Goal: Information Seeking & Learning: Check status

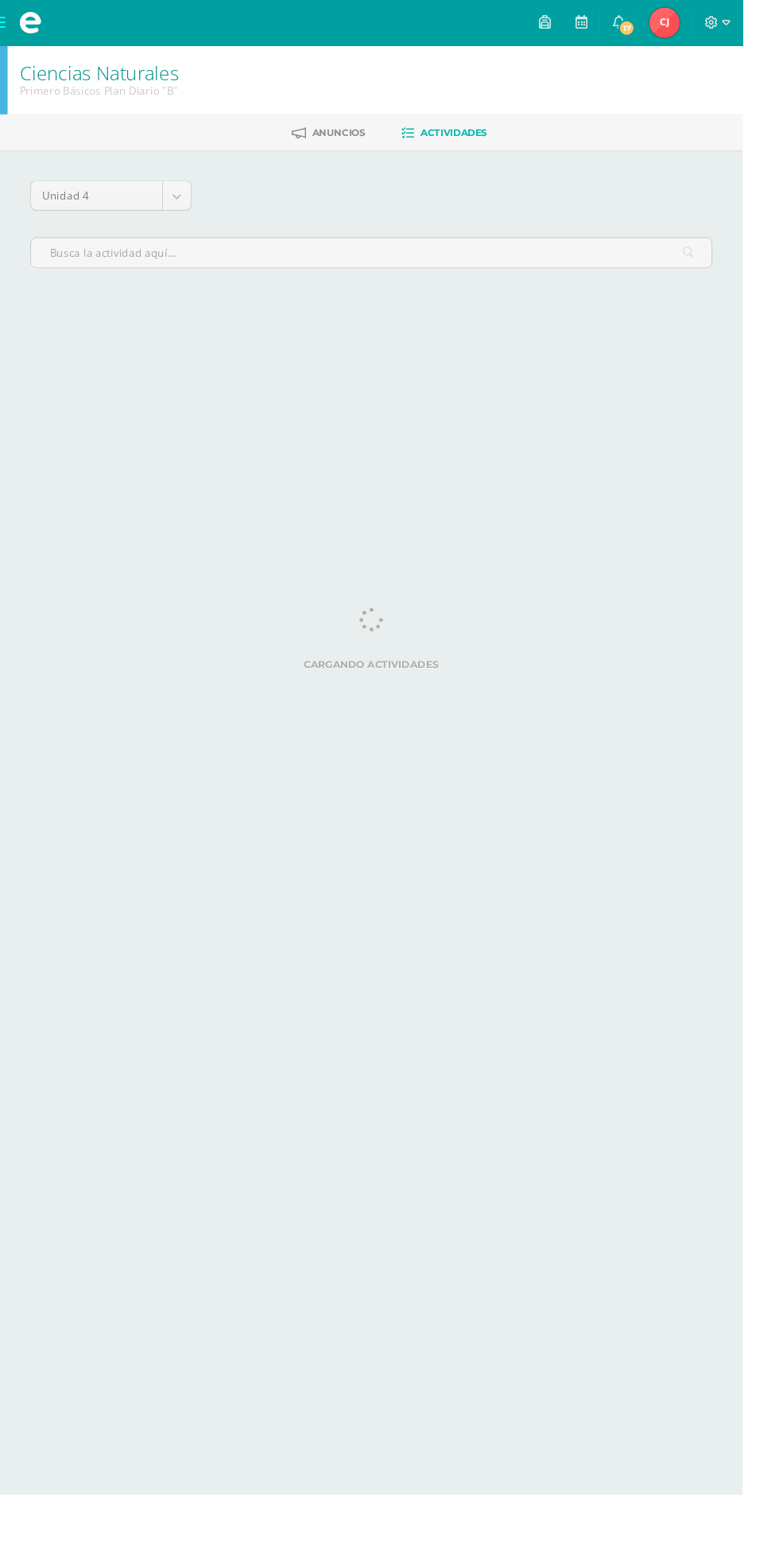
click at [668, 24] on link "17" at bounding box center [648, 24] width 38 height 47
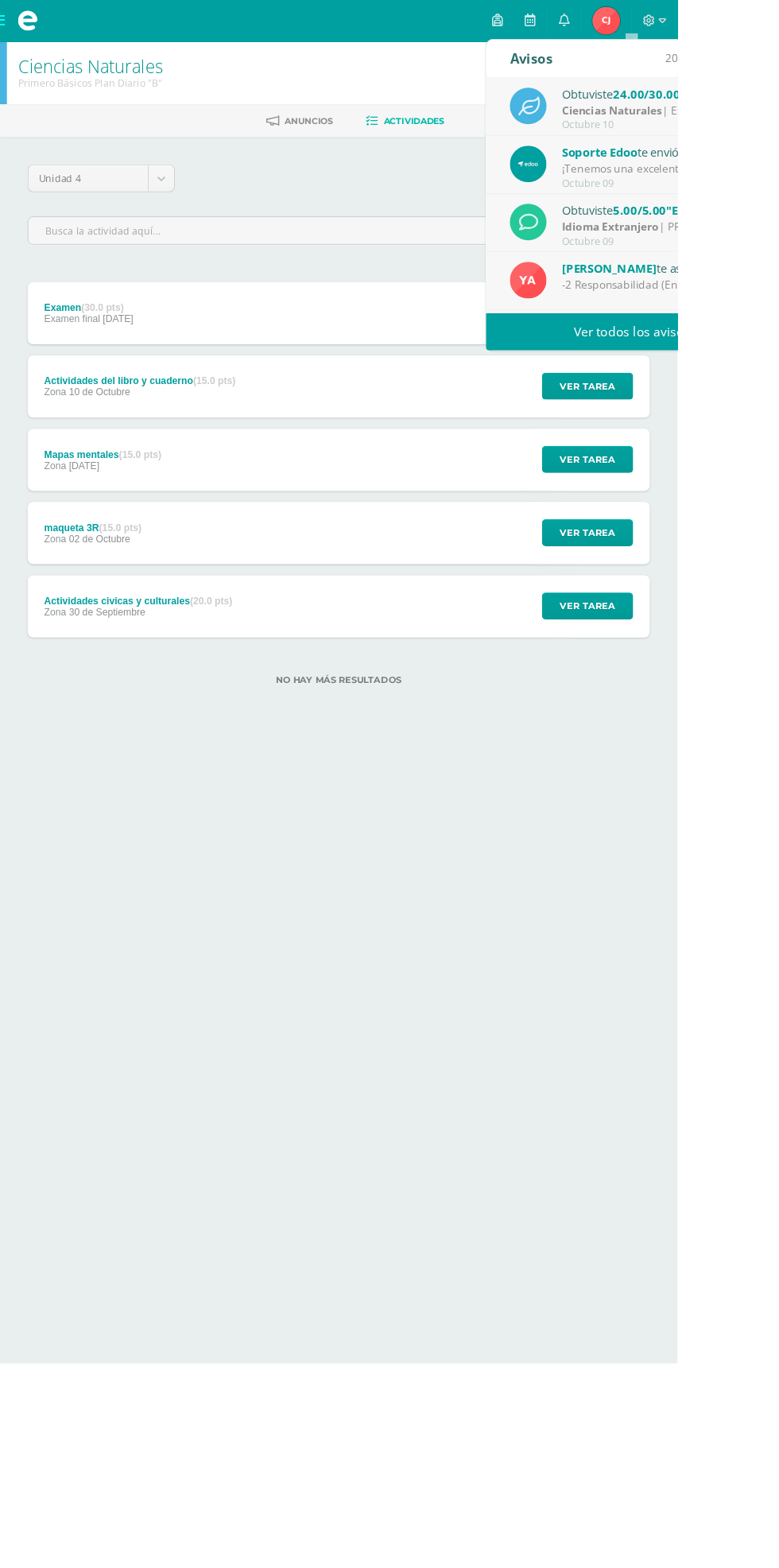
click at [771, 207] on div "Octubre 09" at bounding box center [756, 210] width 221 height 14
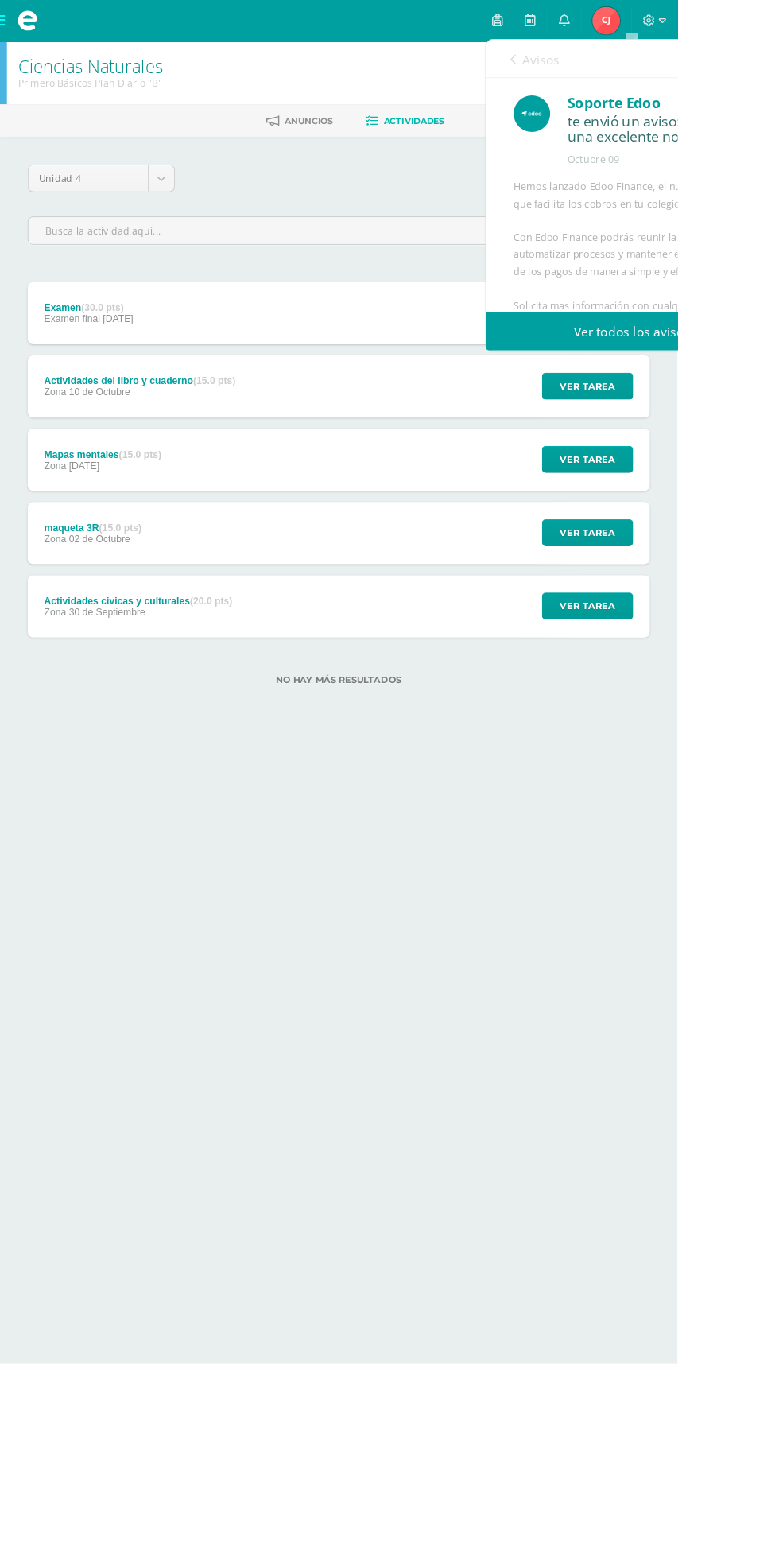
click at [778, 368] on link "Ver todos los avisos" at bounding box center [727, 382] width 336 height 44
click at [778, 374] on link "Ver todos los avisos" at bounding box center [727, 382] width 336 height 44
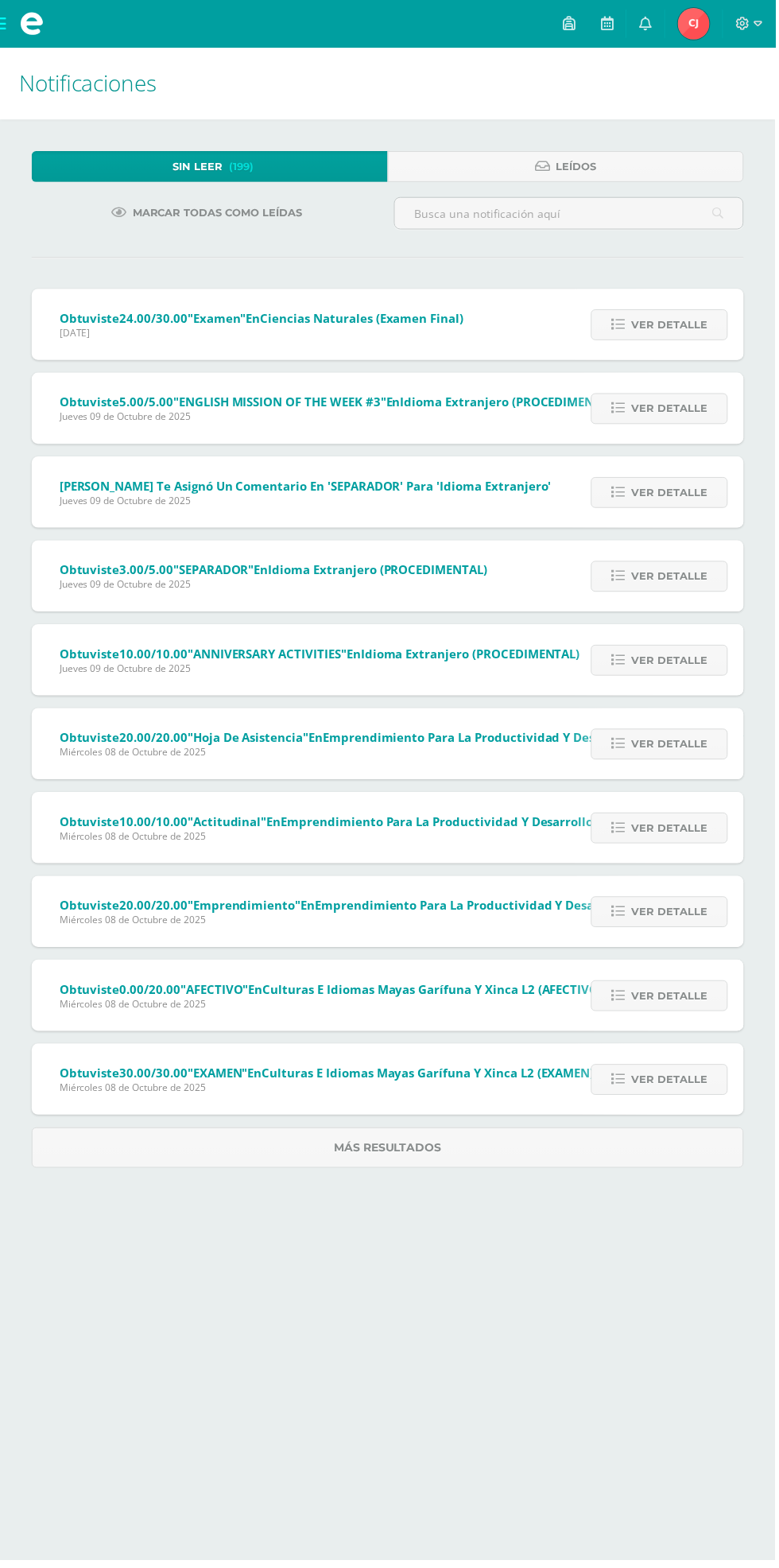
click at [693, 1008] on span "Ver detalle" at bounding box center [673, 1000] width 77 height 29
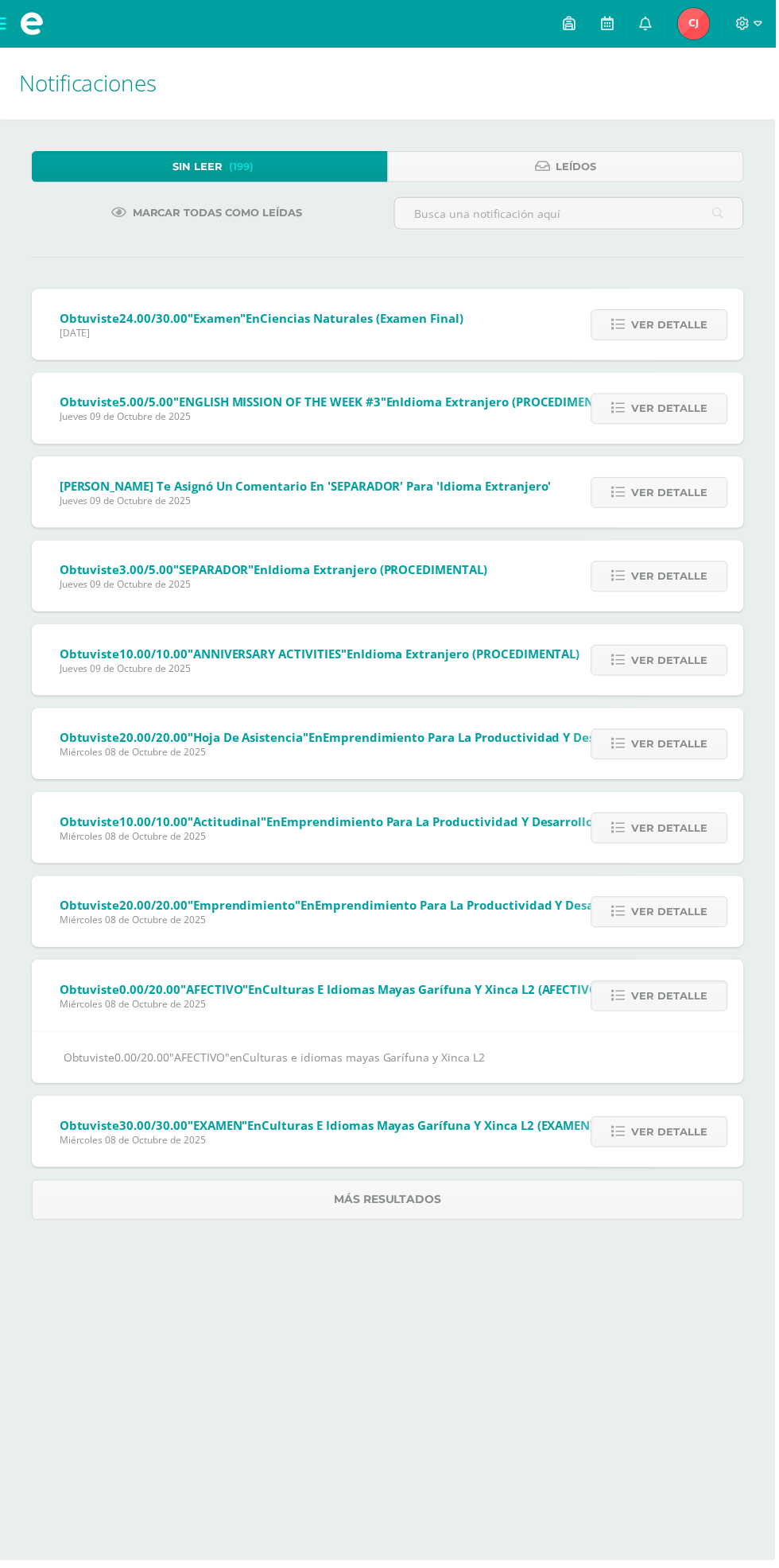
click at [698, 20] on img at bounding box center [697, 24] width 32 height 32
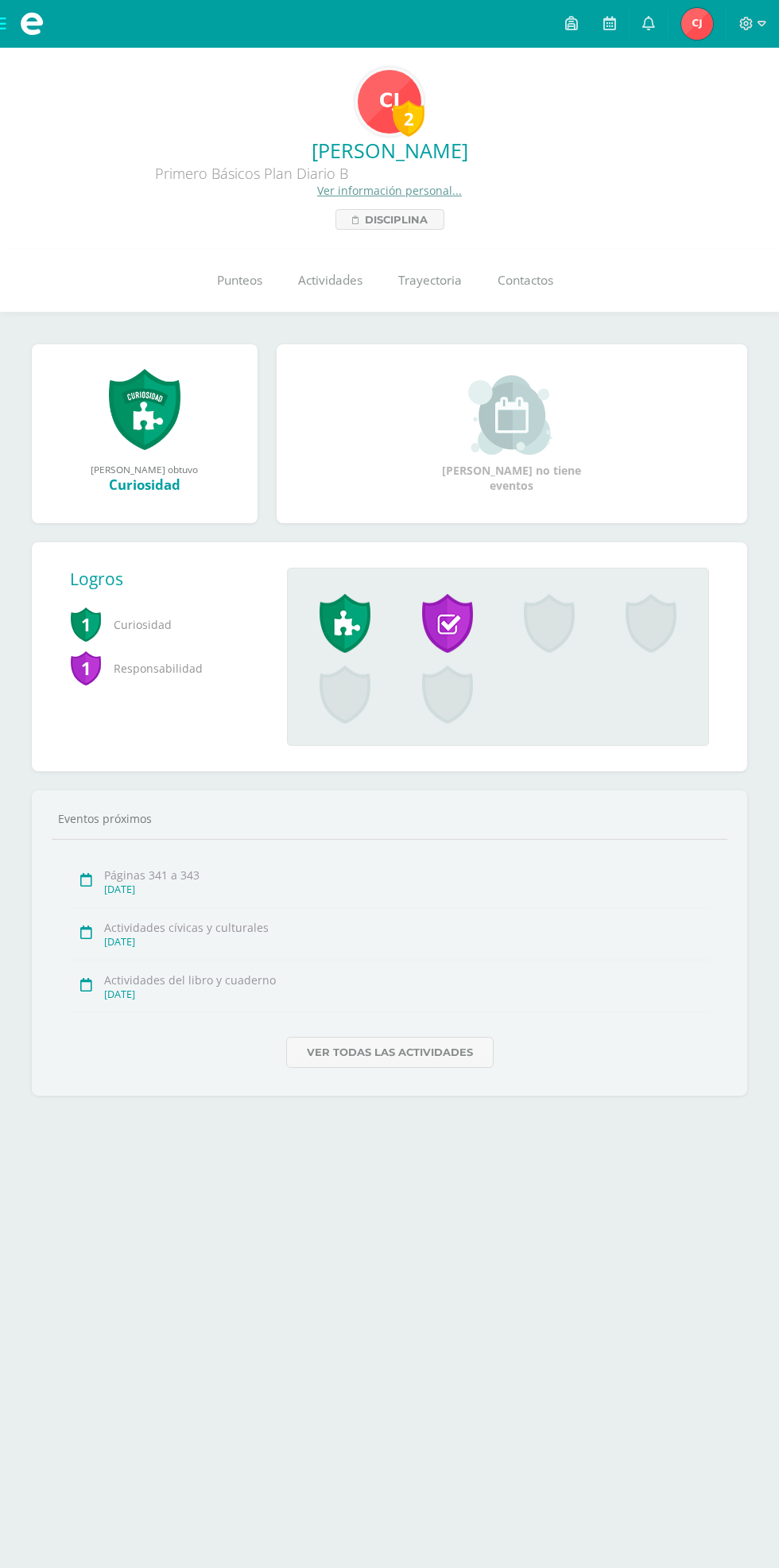
click at [229, 279] on span "Punteos" at bounding box center [240, 280] width 46 height 16
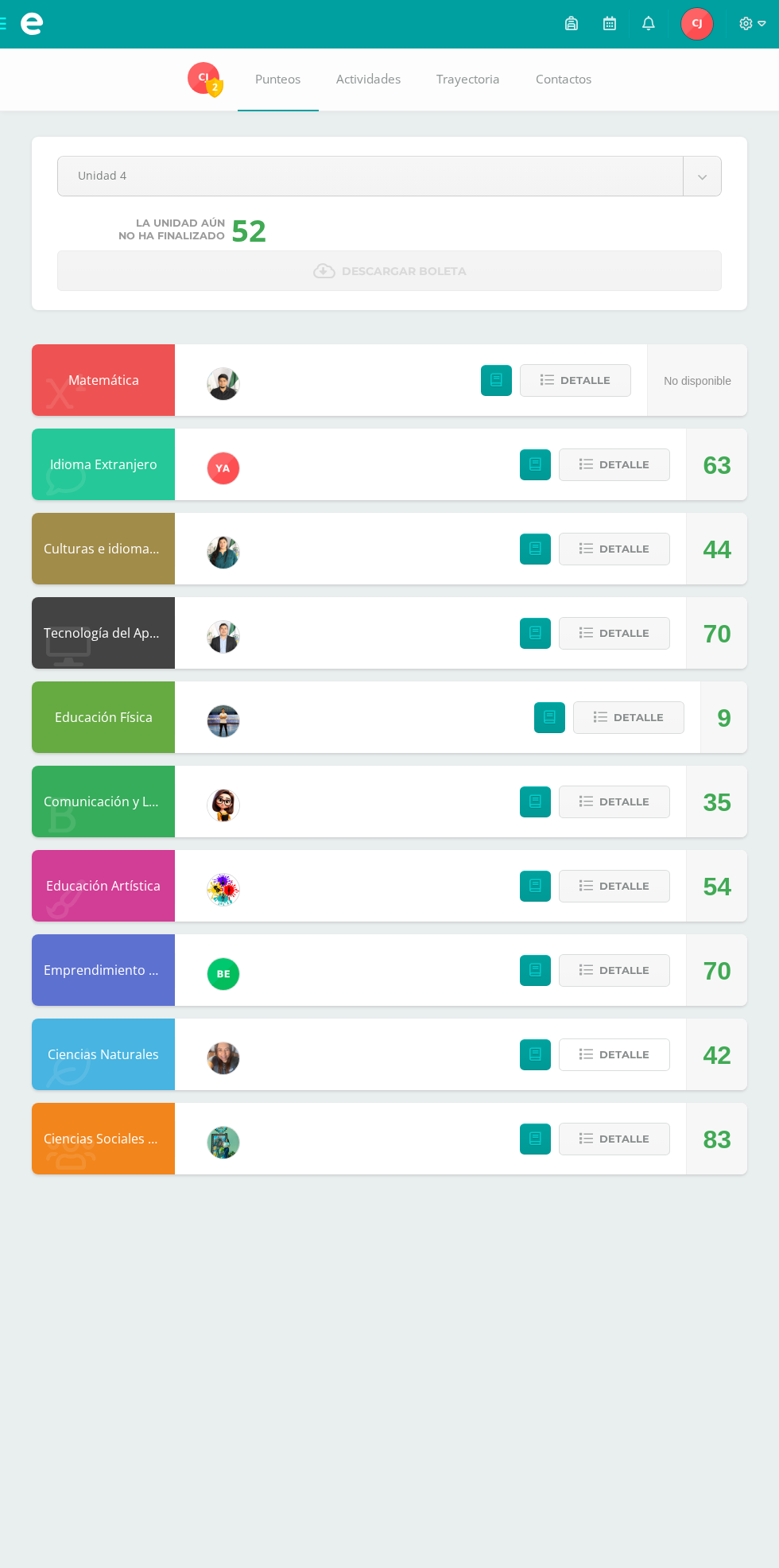
click at [639, 1065] on span "Detalle" at bounding box center [624, 1055] width 50 height 29
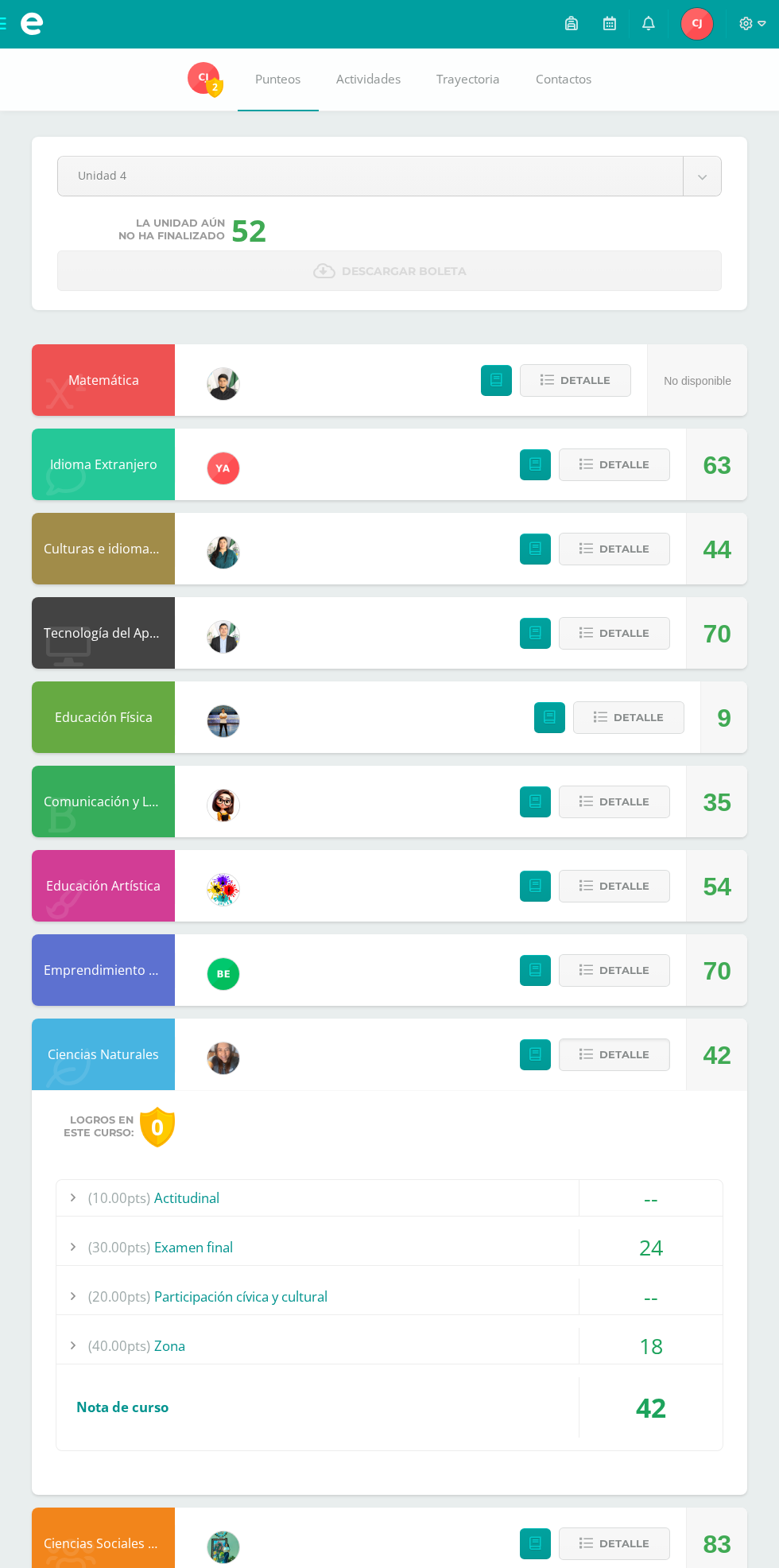
click at [672, 1206] on div "--" at bounding box center [650, 1198] width 143 height 36
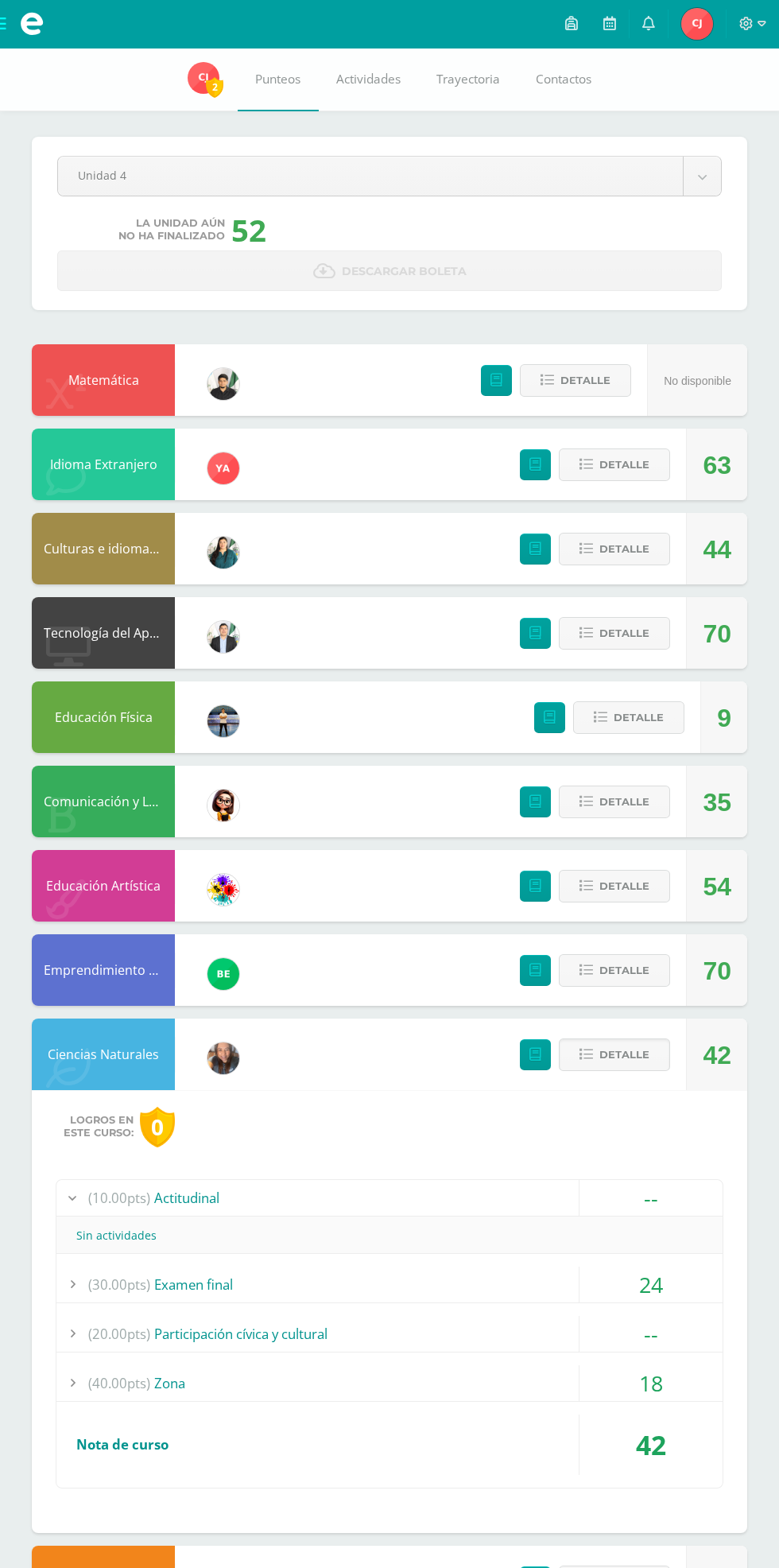
click at [672, 1206] on div "--" at bounding box center [650, 1198] width 143 height 36
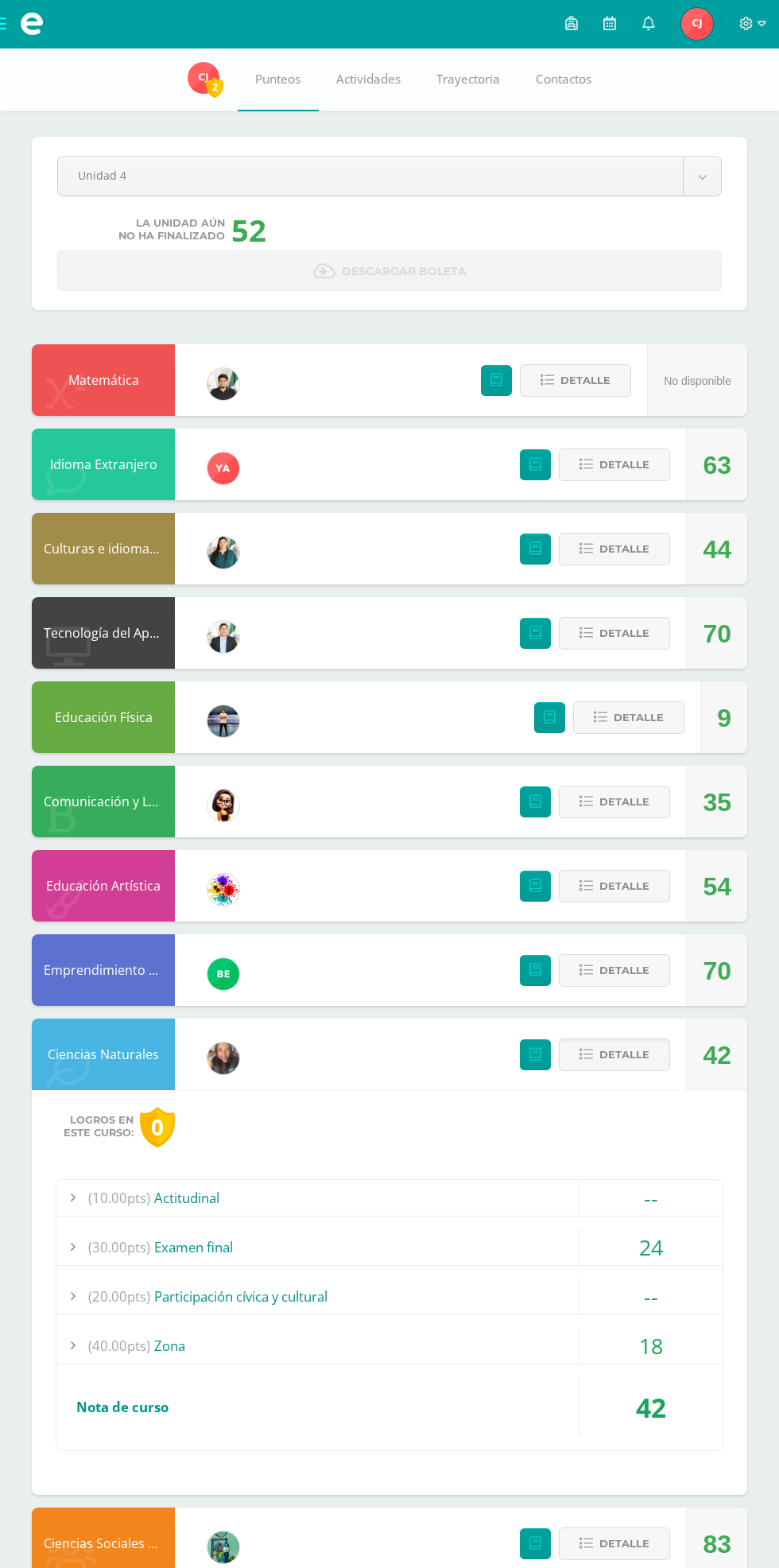
click at [659, 1335] on div "18" at bounding box center [650, 1346] width 143 height 36
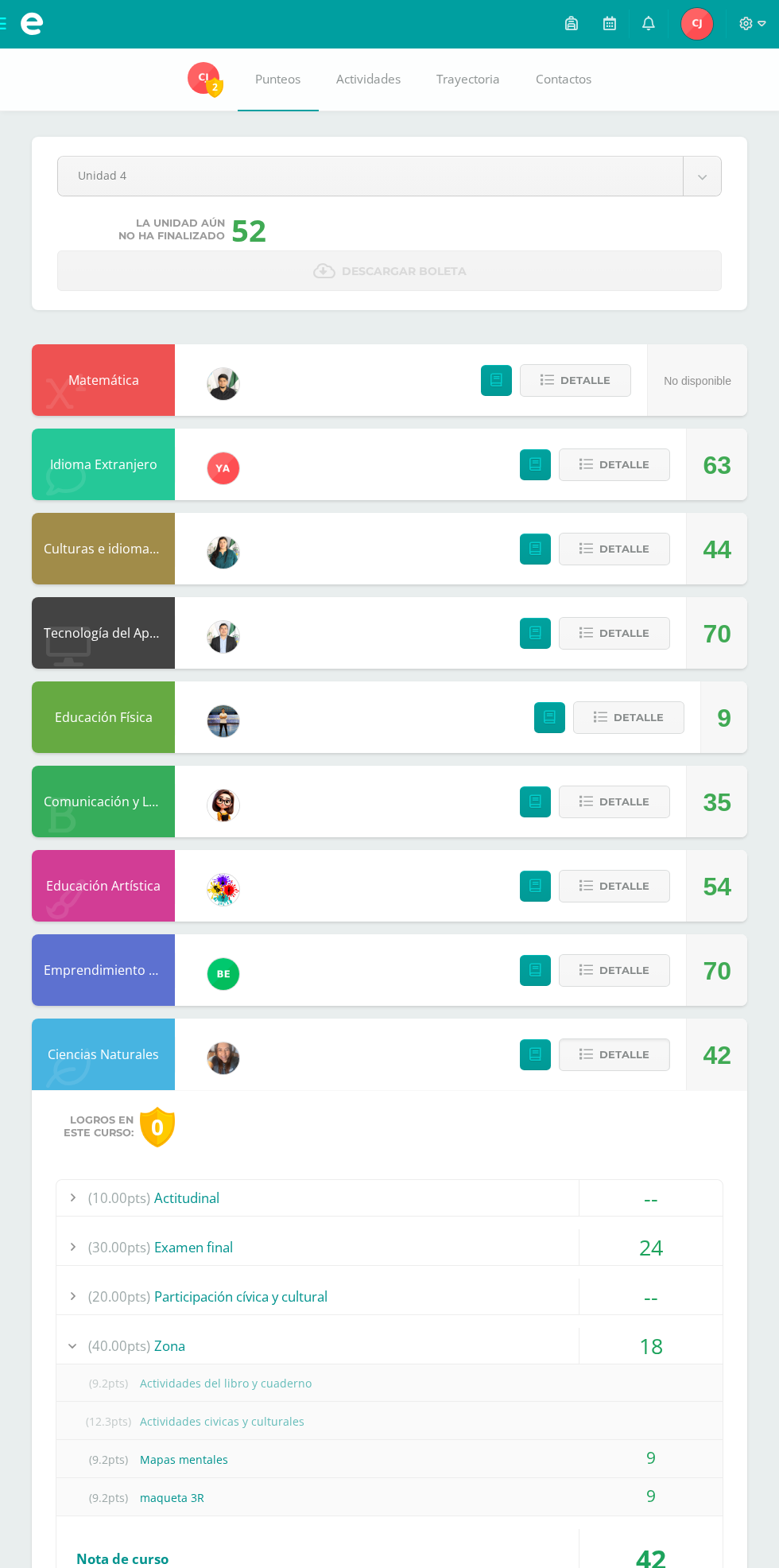
click at [632, 1049] on span "Detalle" at bounding box center [624, 1055] width 50 height 29
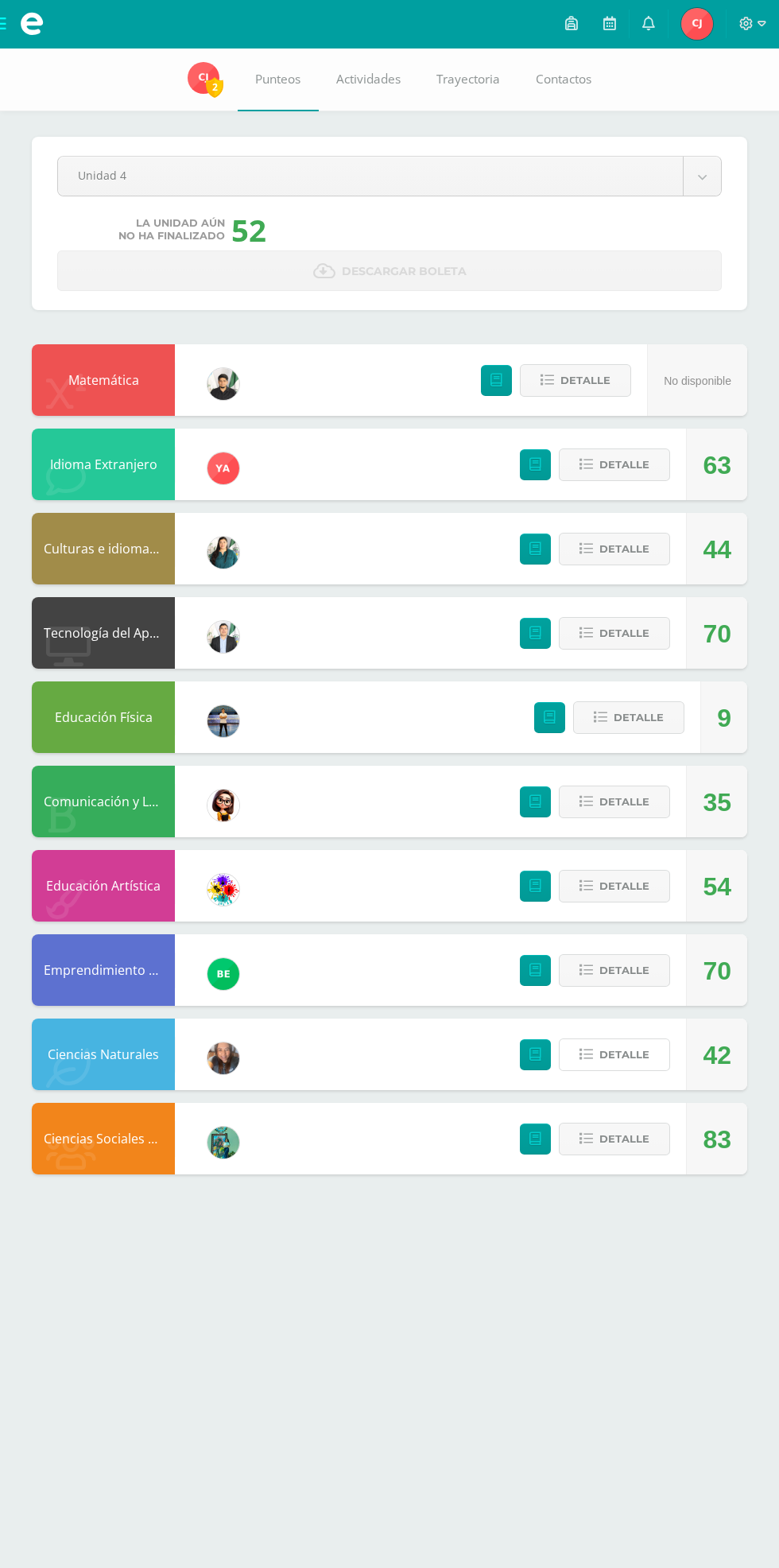
click at [645, 1071] on button "Detalle" at bounding box center [614, 1055] width 111 height 33
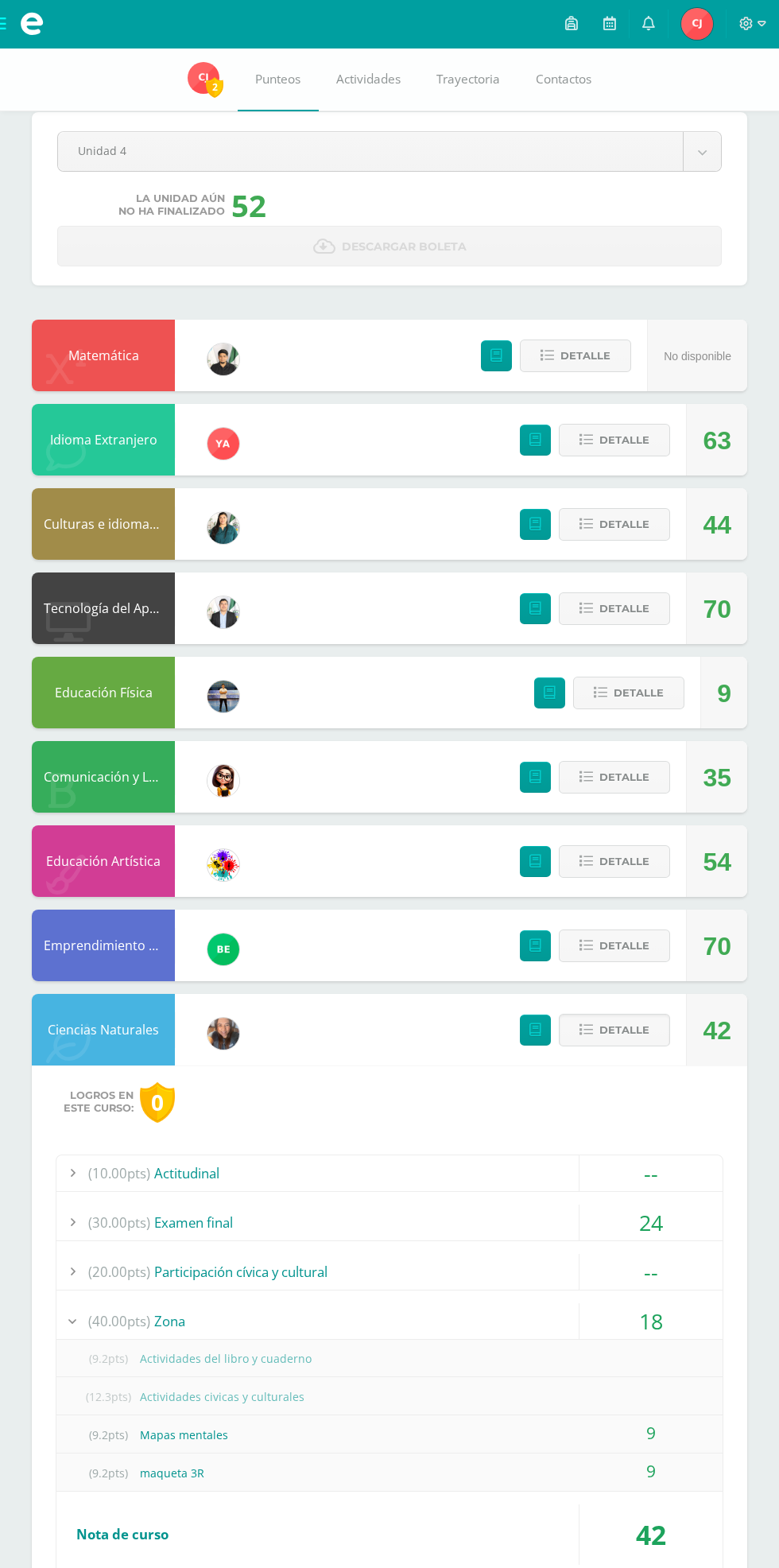
scroll to position [72, 0]
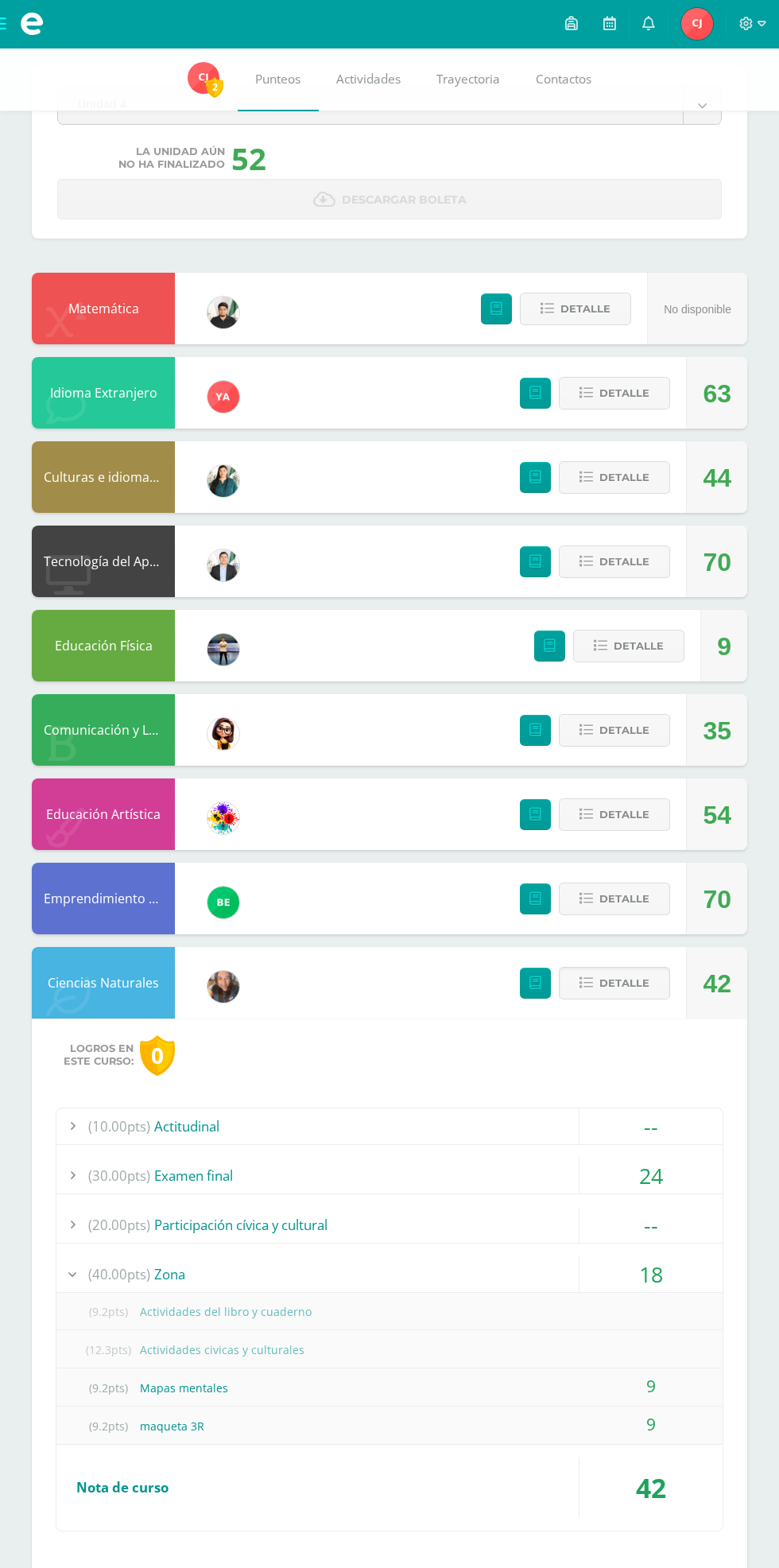
click at [630, 978] on span "Detalle" at bounding box center [624, 983] width 50 height 29
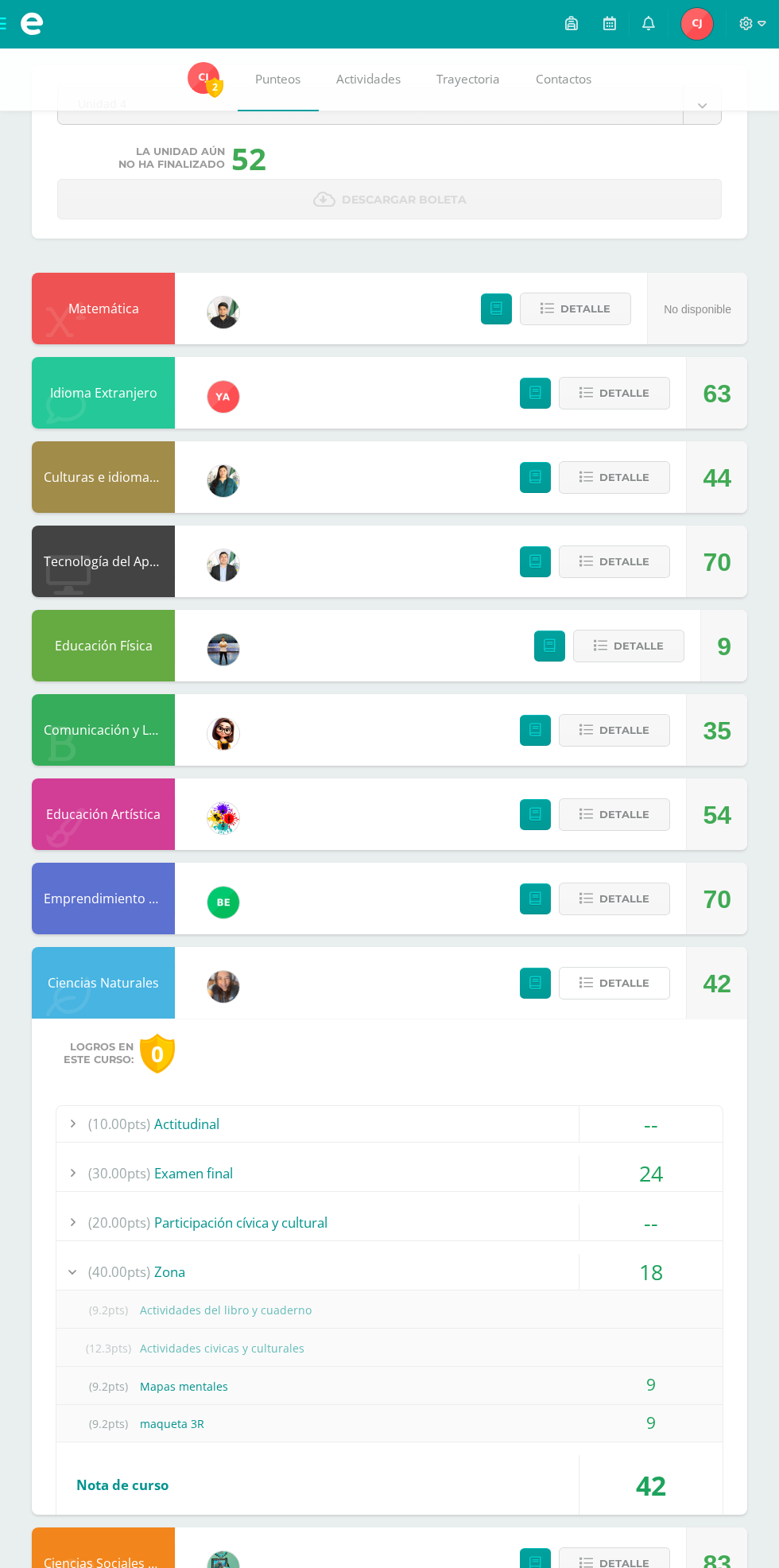
scroll to position [0, 0]
